Goal: Book appointment/travel/reservation

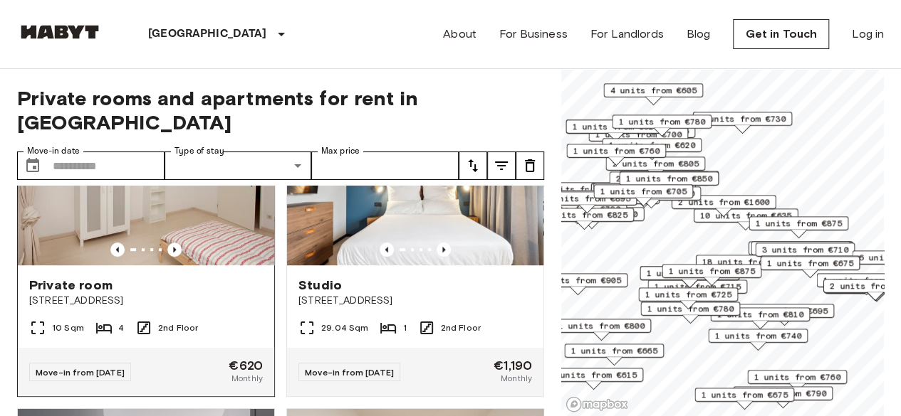
scroll to position [419, 0]
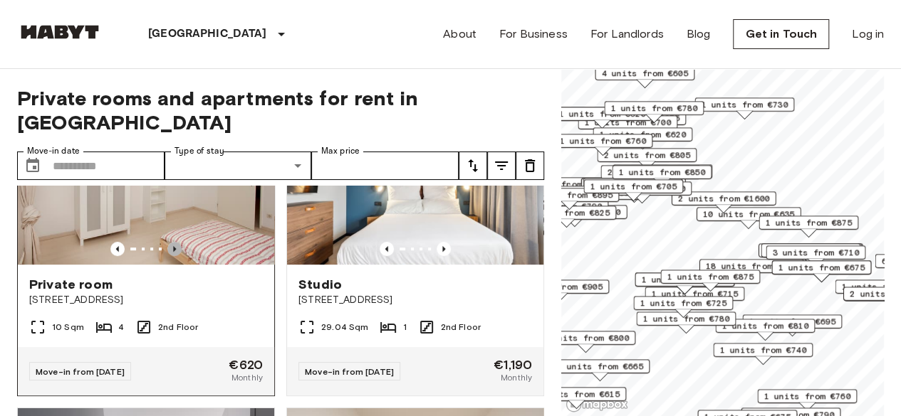
click at [177, 242] on icon "Previous image" at bounding box center [174, 249] width 14 height 14
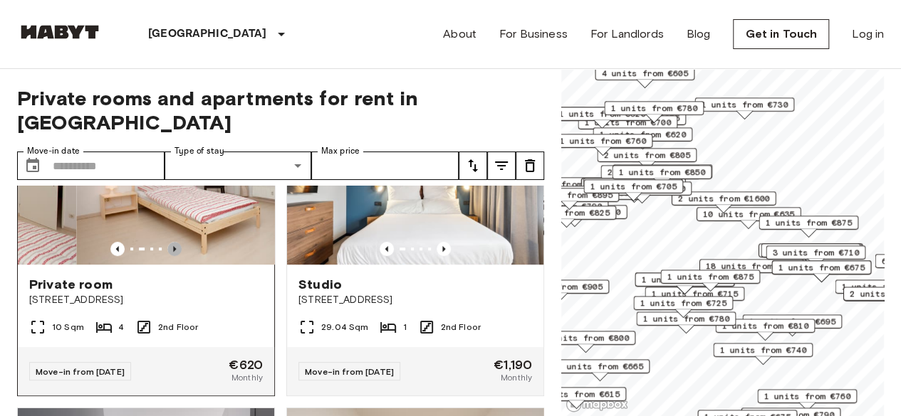
click at [177, 242] on icon "Previous image" at bounding box center [174, 249] width 14 height 14
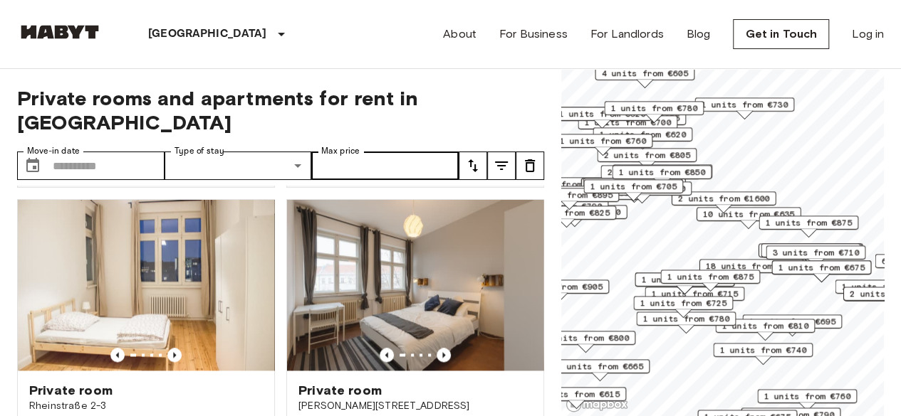
scroll to position [943, 0]
click at [464, 157] on icon "tune" at bounding box center [472, 165] width 17 height 17
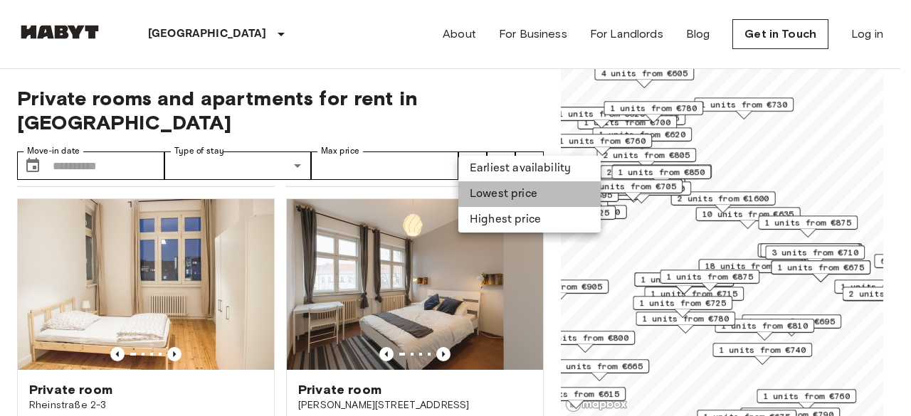
click at [491, 187] on li "Lowest price" at bounding box center [529, 195] width 142 height 26
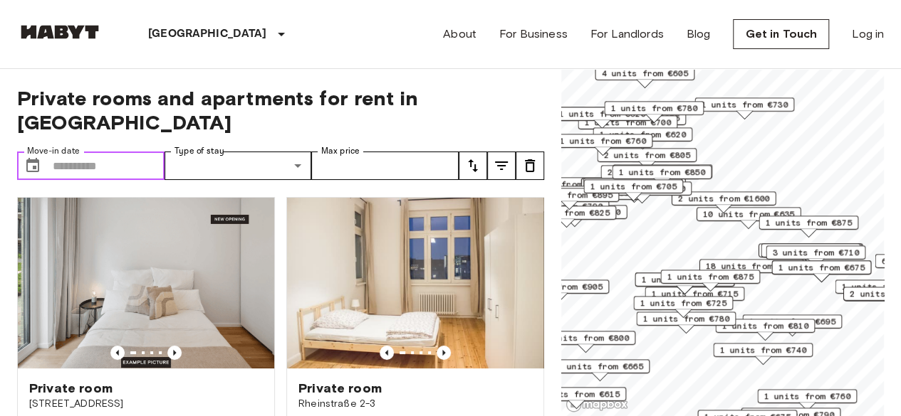
click at [153, 152] on input "Move-in date" at bounding box center [109, 166] width 112 height 28
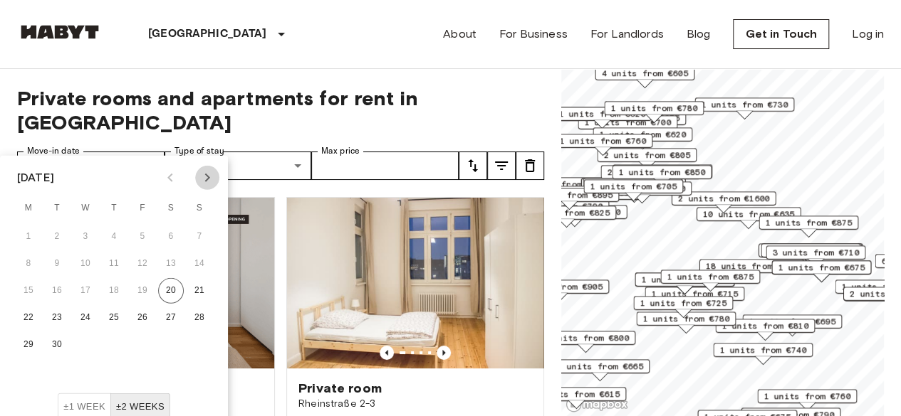
click at [199, 171] on icon "Next month" at bounding box center [207, 177] width 17 height 17
click at [88, 229] on button "1" at bounding box center [86, 237] width 26 height 26
type input "**********"
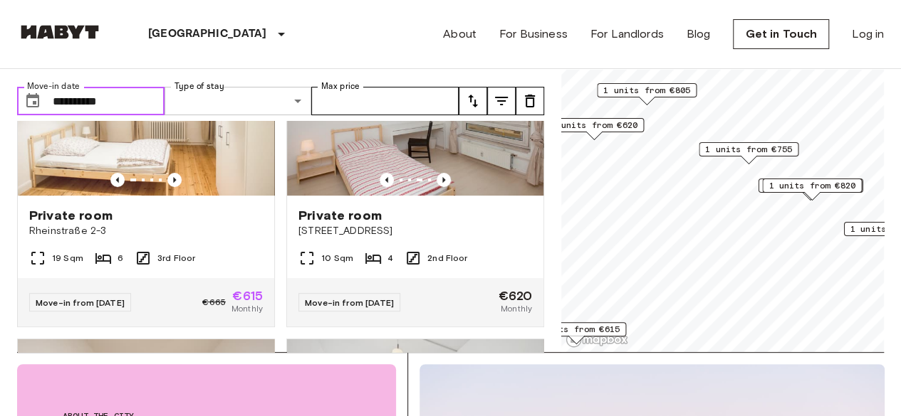
scroll to position [109, 0]
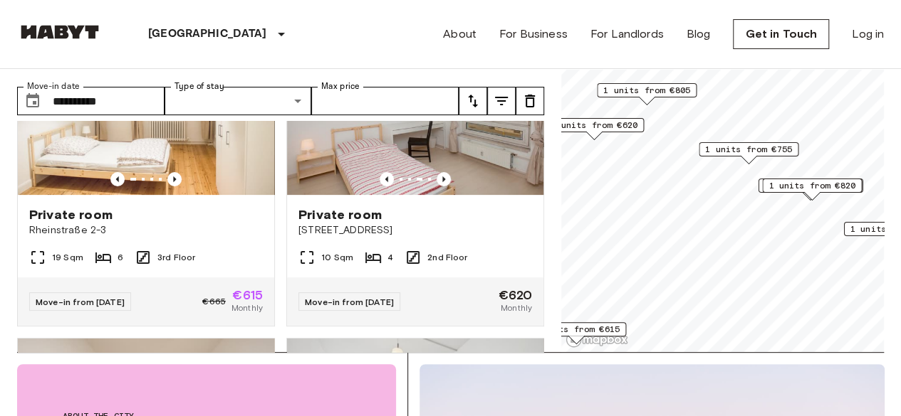
click at [316, 23] on div "[GEOGRAPHIC_DATA] [GEOGRAPHIC_DATA] [GEOGRAPHIC_DATA] [GEOGRAPHIC_DATA] [GEOGRA…" at bounding box center [450, 34] width 866 height 68
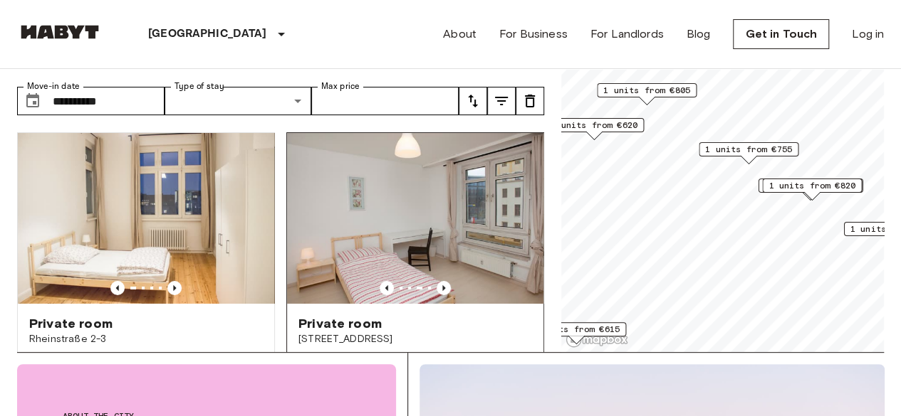
scroll to position [0, 0]
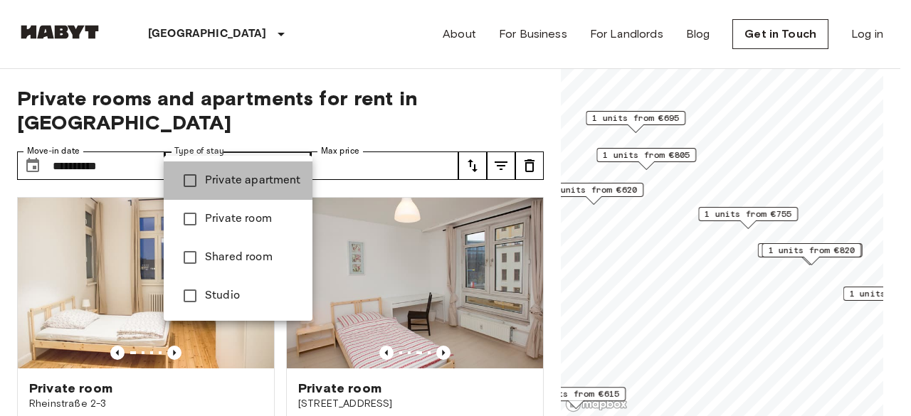
click at [251, 181] on span "Private apartment" at bounding box center [253, 180] width 96 height 17
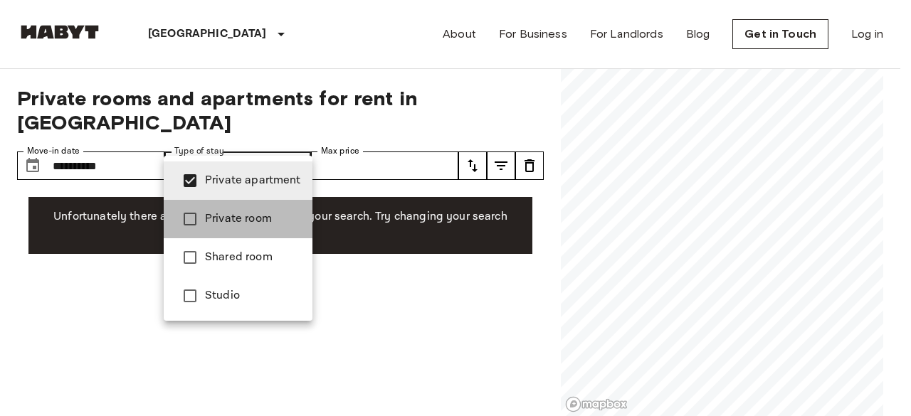
click at [244, 221] on span "Private room" at bounding box center [253, 219] width 96 height 17
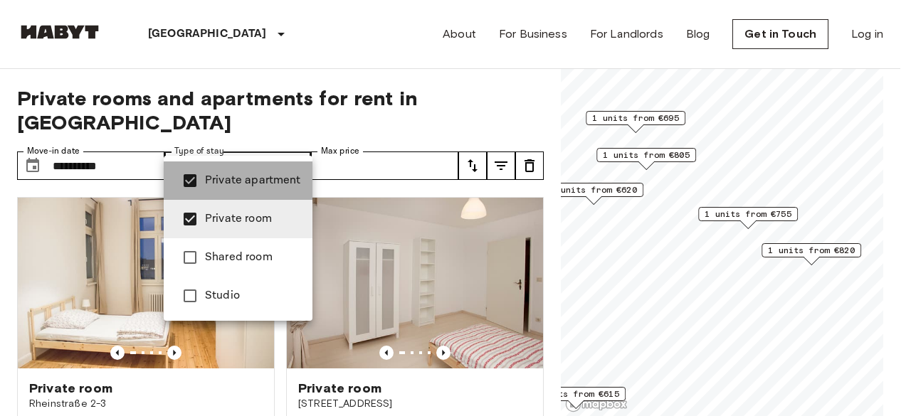
click at [259, 188] on span "Private apartment" at bounding box center [253, 180] width 96 height 17
type input "**********"
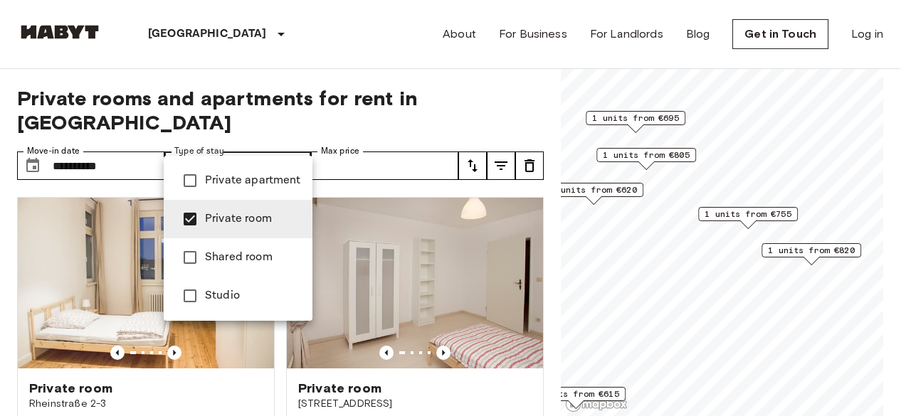
click at [248, 219] on span "Private room" at bounding box center [253, 219] width 96 height 17
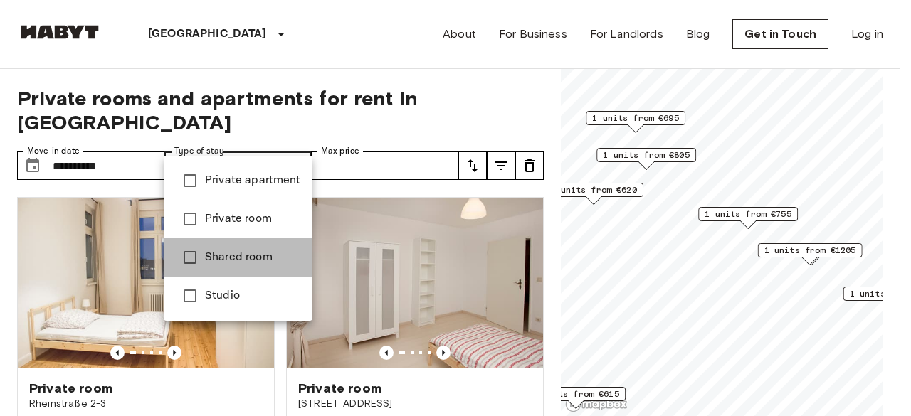
click at [238, 248] on li "Shared room" at bounding box center [238, 257] width 149 height 38
type input "**********"
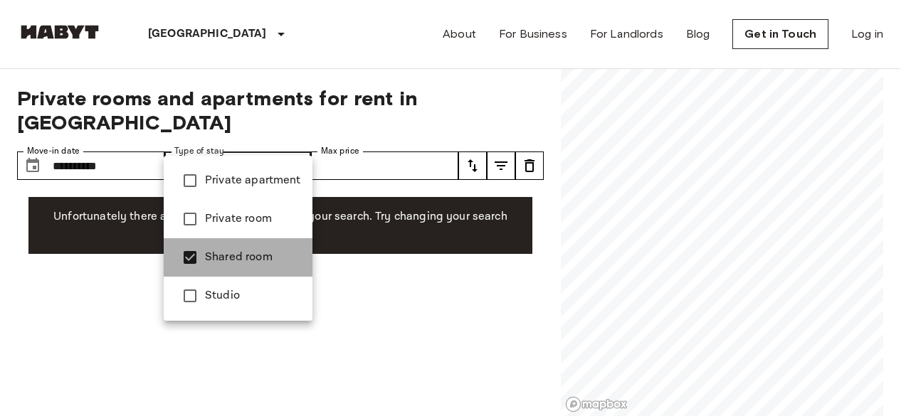
click at [238, 248] on li "Shared room" at bounding box center [238, 257] width 149 height 38
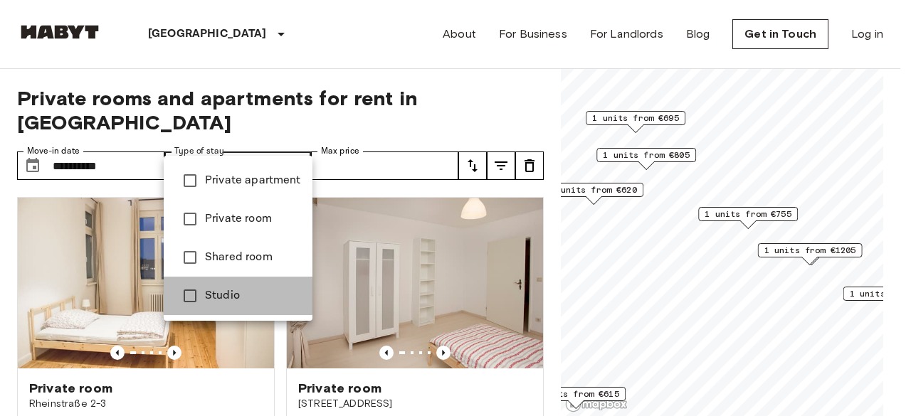
click at [225, 288] on span "Studio" at bounding box center [253, 296] width 96 height 17
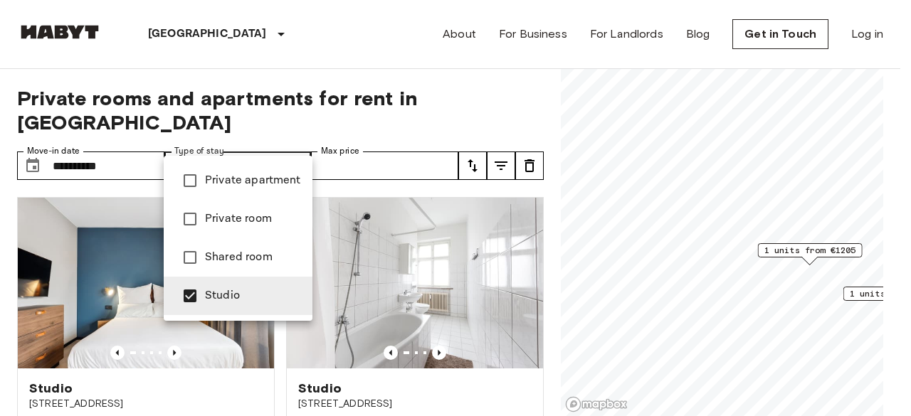
drag, startPoint x: 114, startPoint y: 238, endPoint x: 168, endPoint y: 119, distance: 131.3
click at [168, 119] on div at bounding box center [455, 208] width 911 height 416
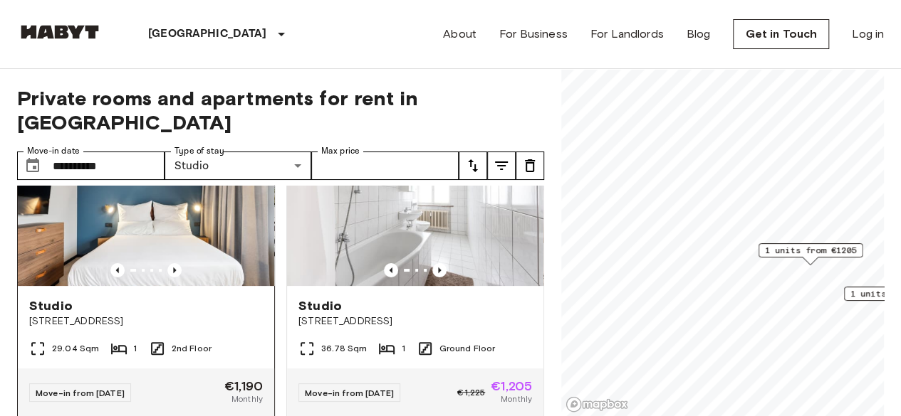
scroll to position [83, 0]
click at [141, 314] on span "[STREET_ADDRESS]" at bounding box center [146, 321] width 234 height 14
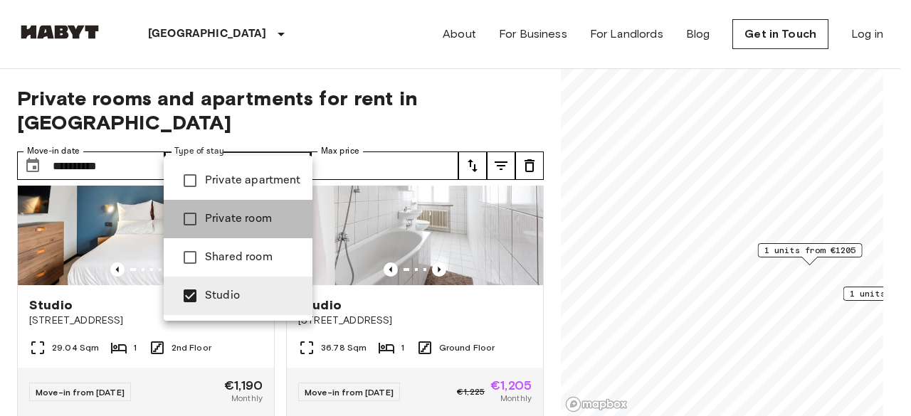
click at [249, 234] on li "Private room" at bounding box center [238, 219] width 149 height 38
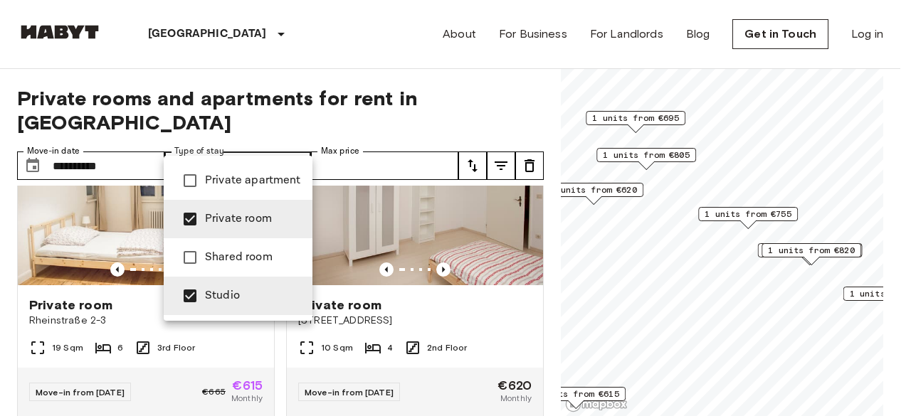
click at [241, 296] on span "Studio" at bounding box center [253, 296] width 96 height 17
type input "**********"
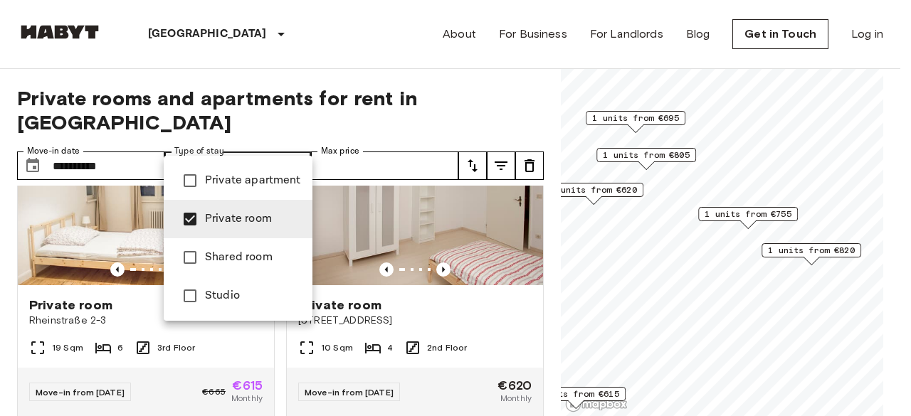
click at [85, 203] on div at bounding box center [455, 208] width 911 height 416
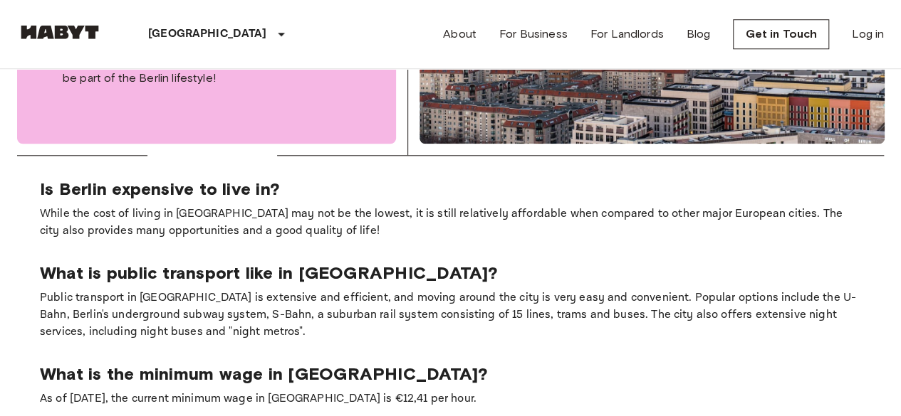
scroll to position [668, 0]
